Goal: Task Accomplishment & Management: Use online tool/utility

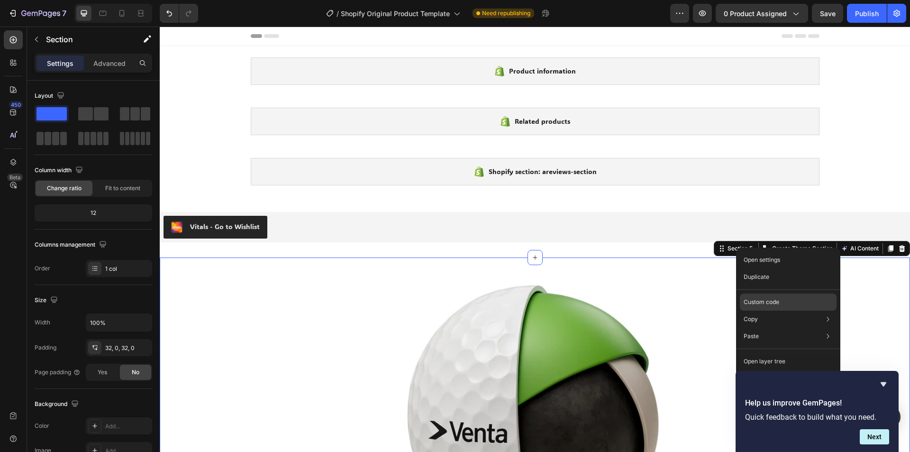
click at [772, 302] on p "Custom code" at bounding box center [762, 302] width 36 height 9
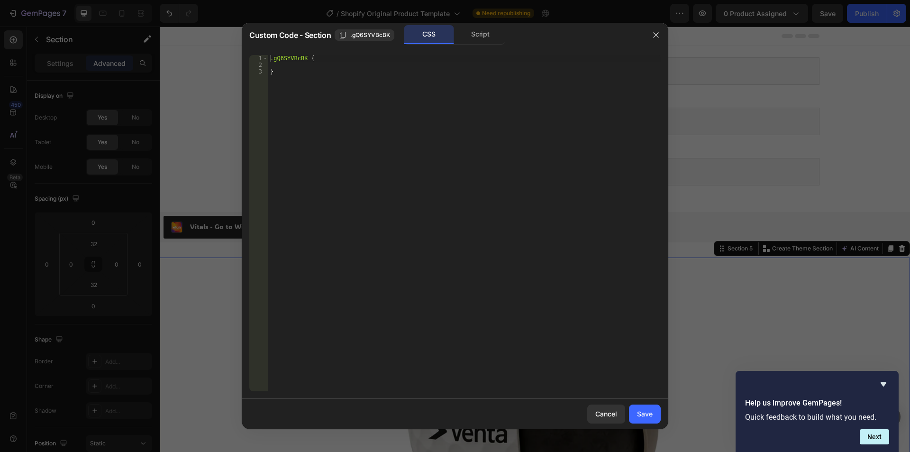
click at [326, 58] on div ".gQ6SYVBcBK { }" at bounding box center [464, 229] width 393 height 349
type textarea ".gQ6SYVBcBK {"
paste textarea "font-family: system-ui, -apple-system, BlinkMacSystemFont, "Segoe UI", Roboto, …"
click at [310, 58] on div ".gQ6SYVBcBK { font-family : system-ui, -apple-system, BlinkMacSystemFont, " Seg…" at bounding box center [464, 229] width 393 height 349
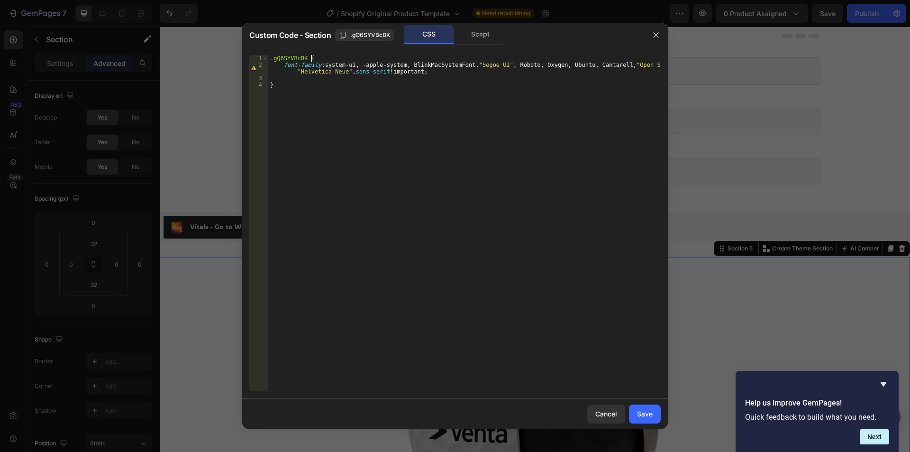
type textarea ".gQ6SYVBcBK {"
click at [288, 77] on div ".gQ6SYVBcBK { font-family : system-ui, -apple-system, BlinkMacSystemFont, " Seg…" at bounding box center [464, 229] width 393 height 349
click at [305, 60] on div ".gQ6SYVBcBK { font-family : system-ui, -apple-system, BlinkMacSystemFont, " Seg…" at bounding box center [464, 229] width 393 height 349
click at [307, 59] on div ".gQ6SYVBcBK { font-family : system-ui, -apple-system, BlinkMacSystemFont, " Seg…" at bounding box center [464, 229] width 393 height 349
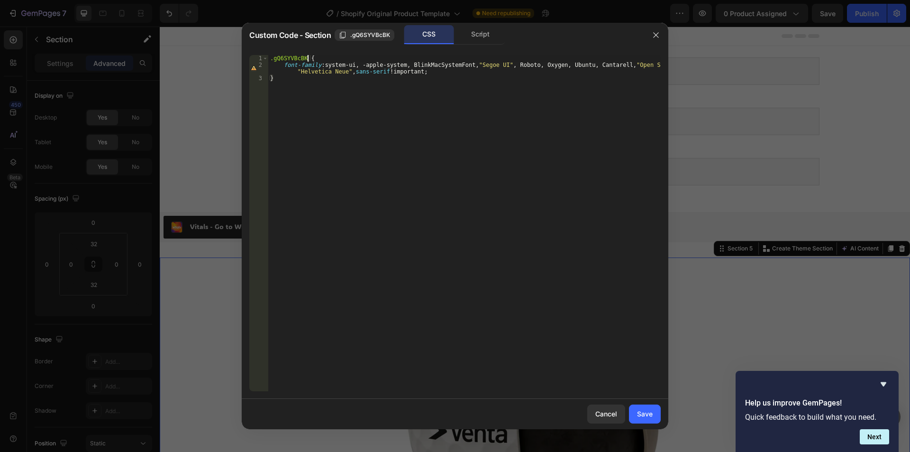
scroll to position [0, 3]
click at [333, 89] on div ".gQ6SYVBcBK * { font-family : system-ui, -apple-system, BlinkMacSystemFont, " S…" at bounding box center [464, 229] width 393 height 349
drag, startPoint x: 333, startPoint y: 89, endPoint x: 292, endPoint y: 73, distance: 44.3
click at [292, 73] on div ".gQ6SYVBcBK * { font-family : system-ui, -apple-system, BlinkMacSystemFont, " S…" at bounding box center [464, 229] width 393 height 349
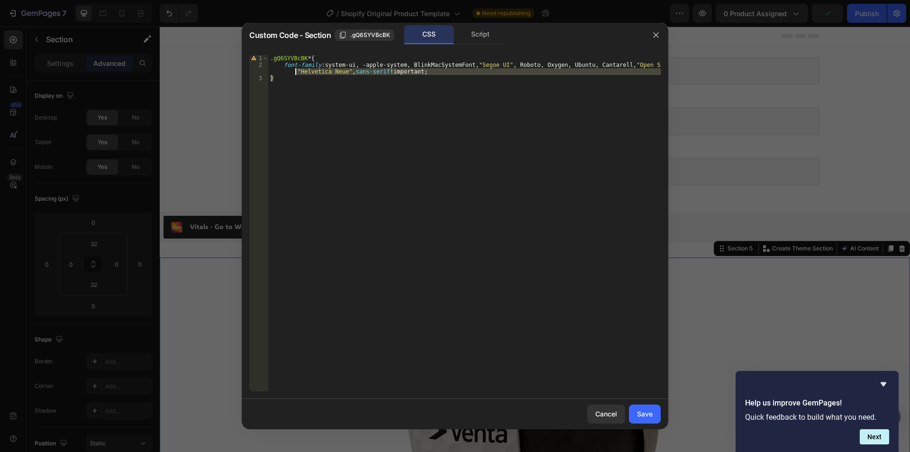
click at [335, 101] on div ".gQ6SYVBcBK * { font-family : system-ui, -apple-system, BlinkMacSystemFont, " S…" at bounding box center [464, 223] width 393 height 336
type textarea "}"
